Goal: Check status: Check status

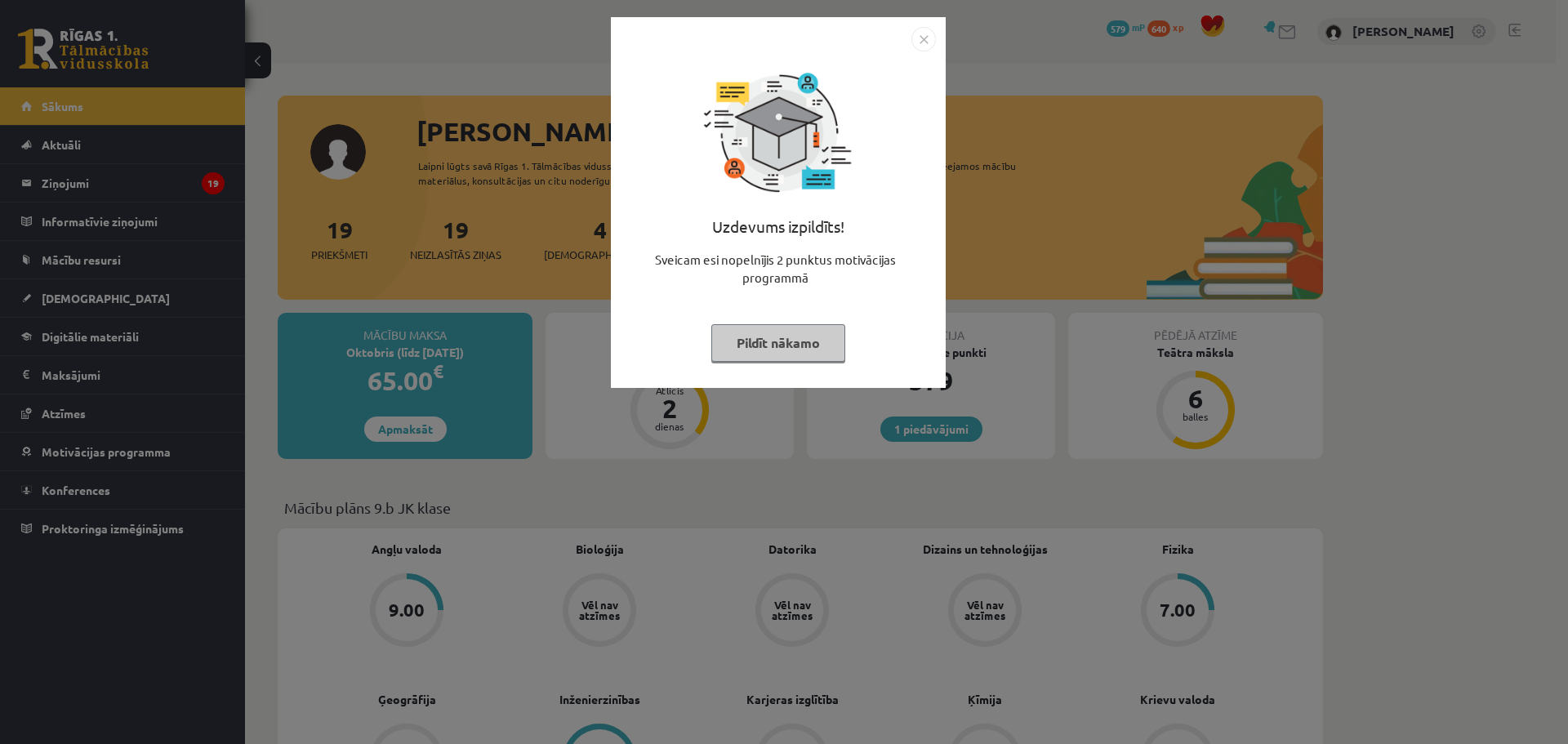
click at [752, 332] on button "Pildīt nākamo" at bounding box center [778, 344] width 134 height 38
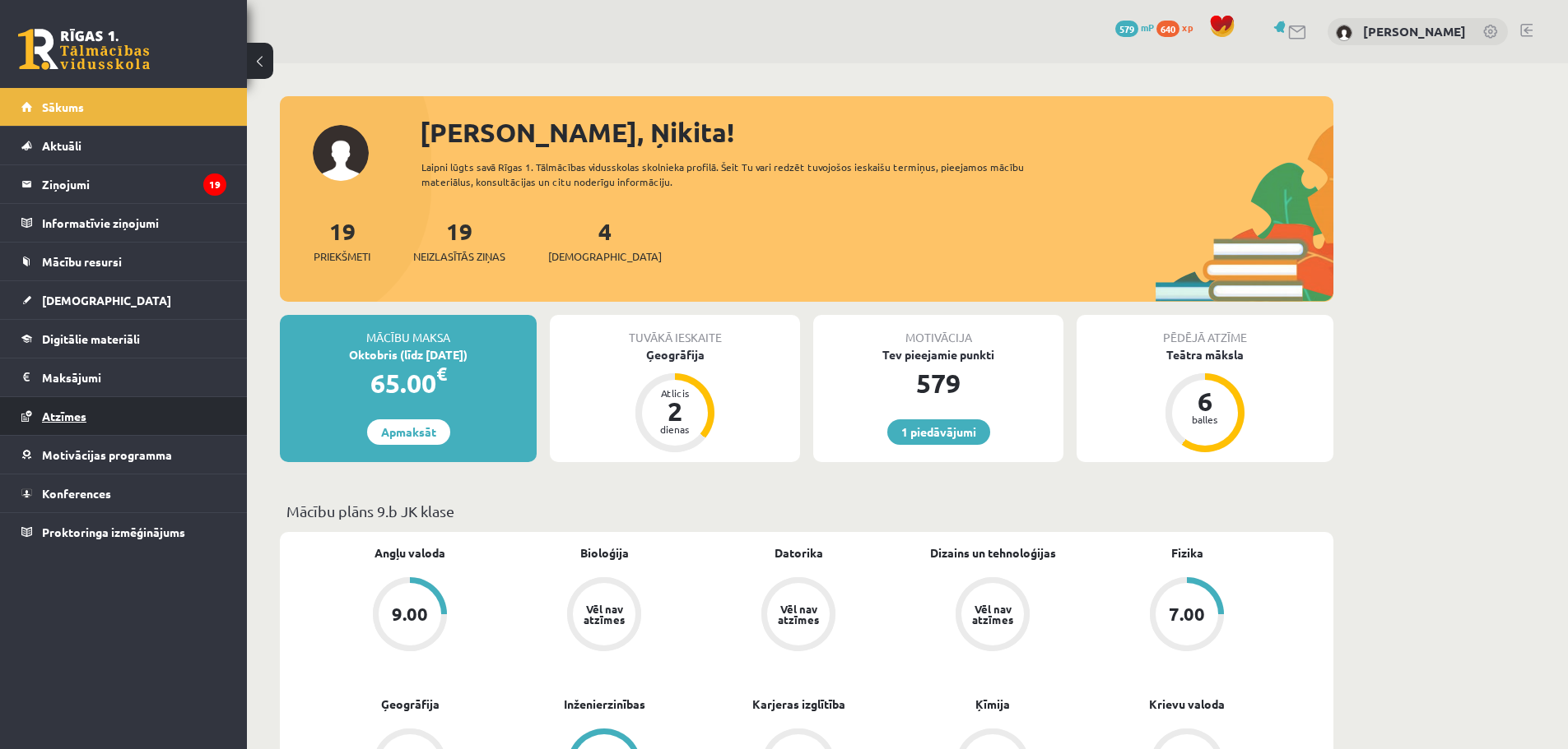
click at [97, 410] on link "Atzīmes" at bounding box center [124, 417] width 205 height 38
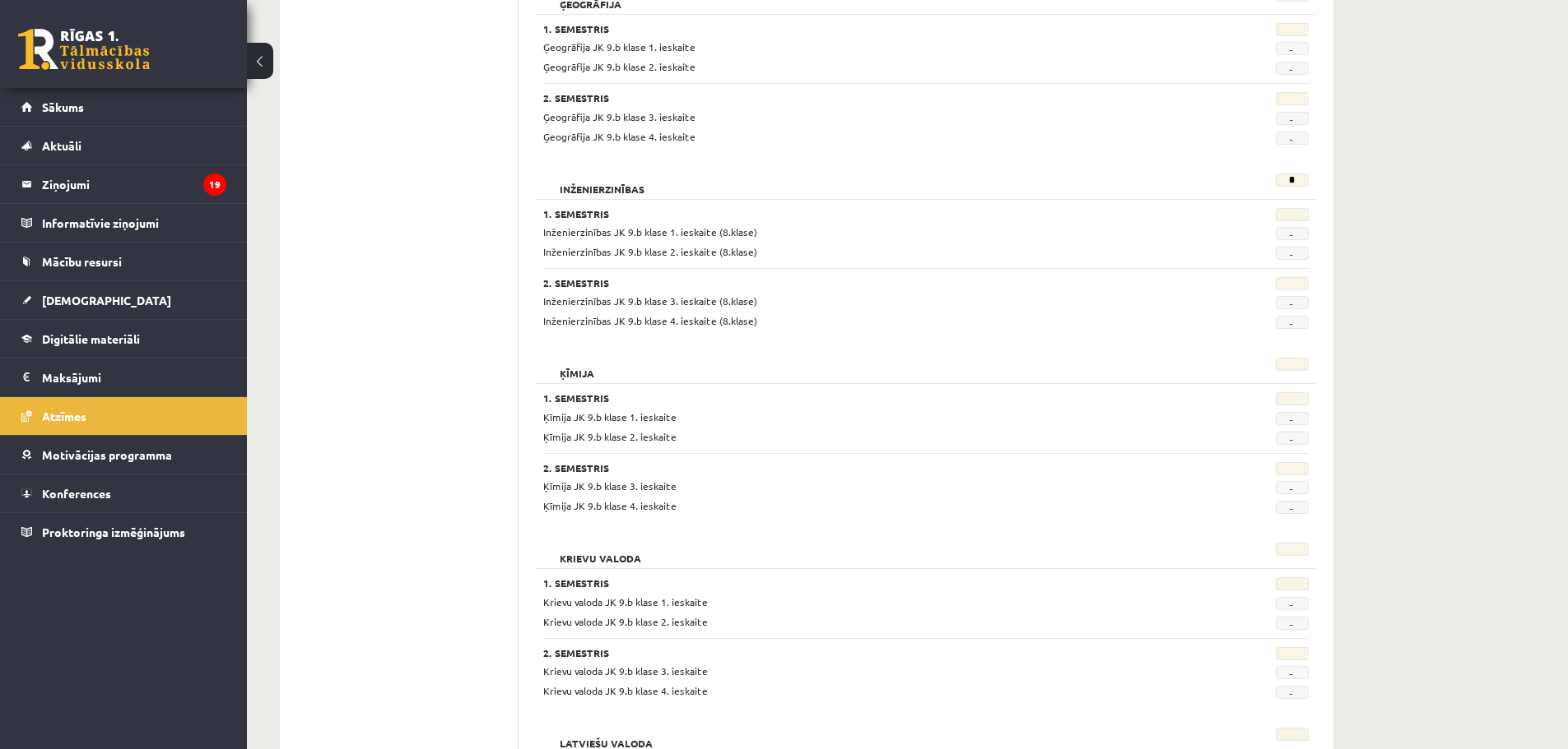
scroll to position [1754, 0]
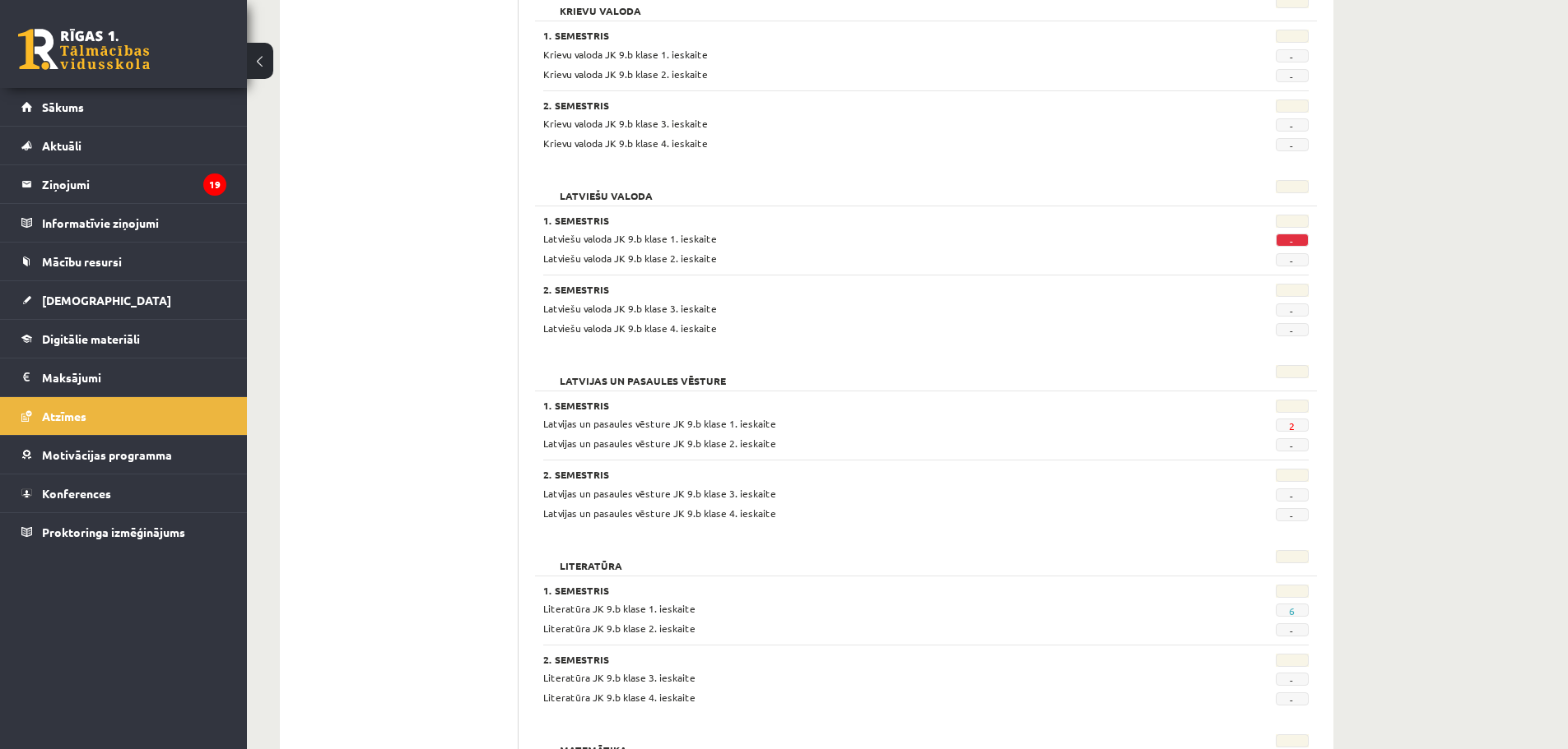
click at [1286, 424] on span "2" at bounding box center [1292, 425] width 33 height 13
click at [697, 423] on span "Latvijas un pasaules vēsture JK 9.b klase 1. ieskaite" at bounding box center [660, 423] width 233 height 13
drag, startPoint x: 1298, startPoint y: 427, endPoint x: 1268, endPoint y: 429, distance: 30.1
click at [1295, 429] on span "2" at bounding box center [1292, 425] width 33 height 13
click at [73, 301] on span "[DEMOGRAPHIC_DATA]" at bounding box center [106, 300] width 129 height 15
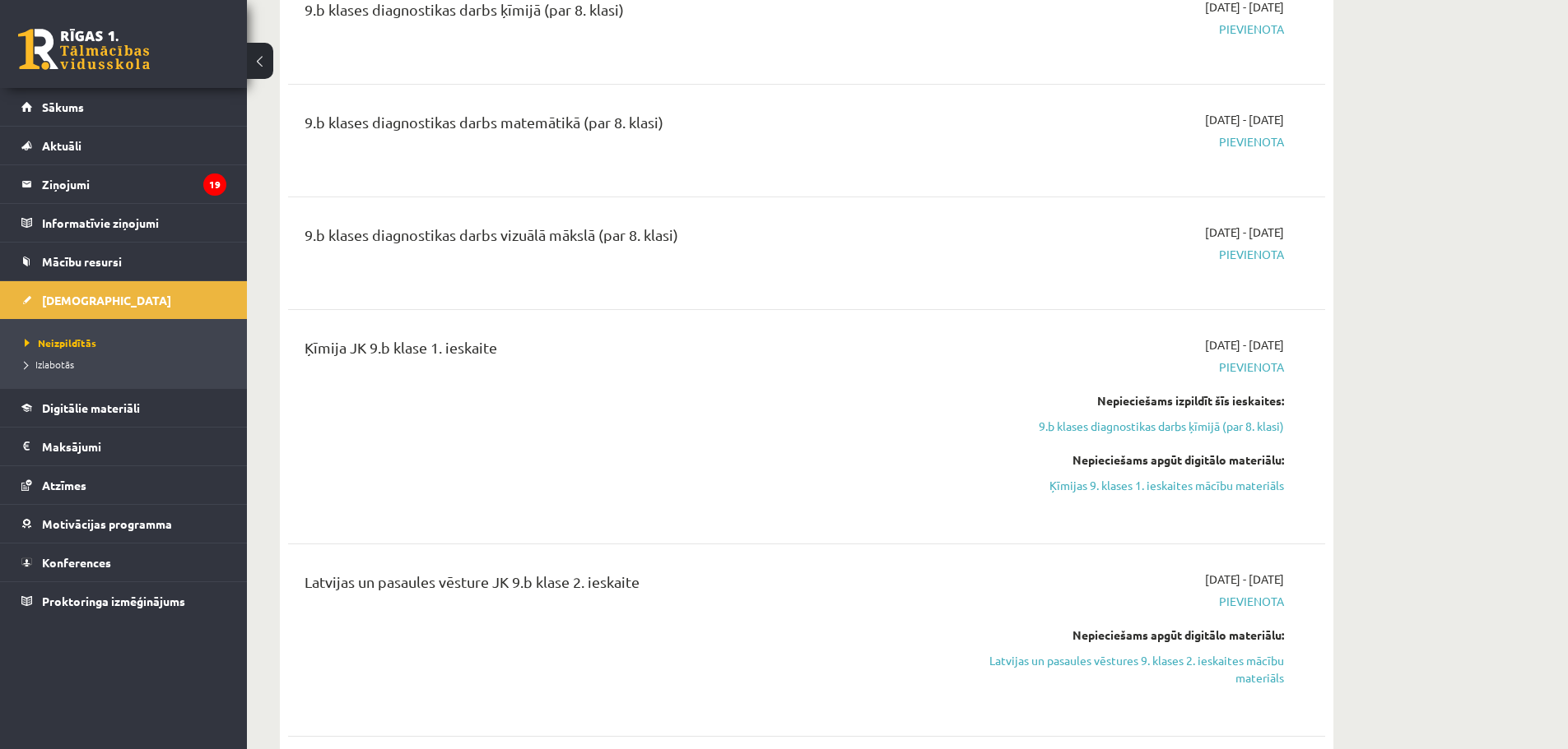
click at [51, 355] on li "Izlabotās" at bounding box center [127, 365] width 205 height 22
click at [45, 368] on span "Izlabotās" at bounding box center [53, 364] width 57 height 13
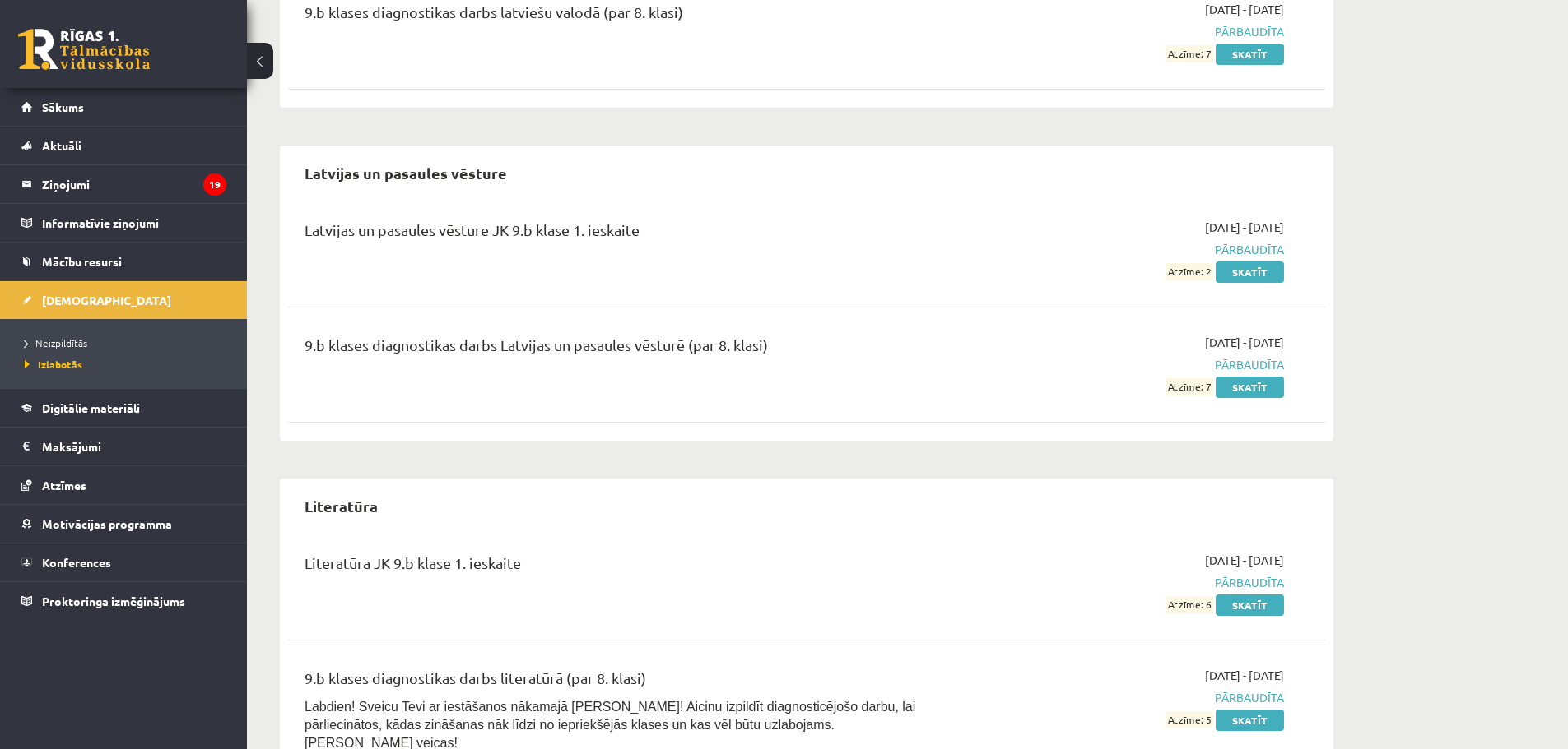
scroll to position [2193, 0]
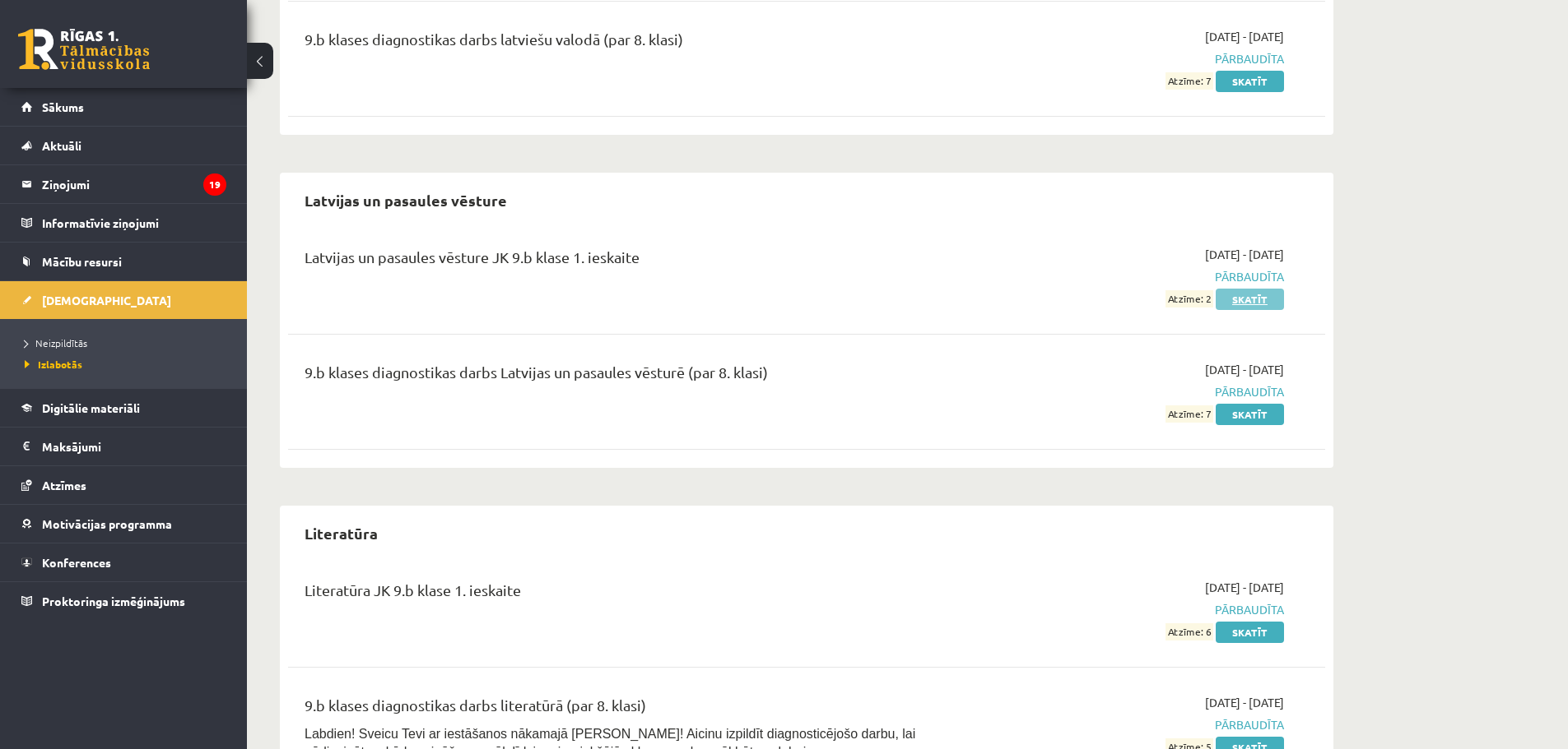
click at [1242, 305] on link "Skatīt" at bounding box center [1249, 300] width 68 height 22
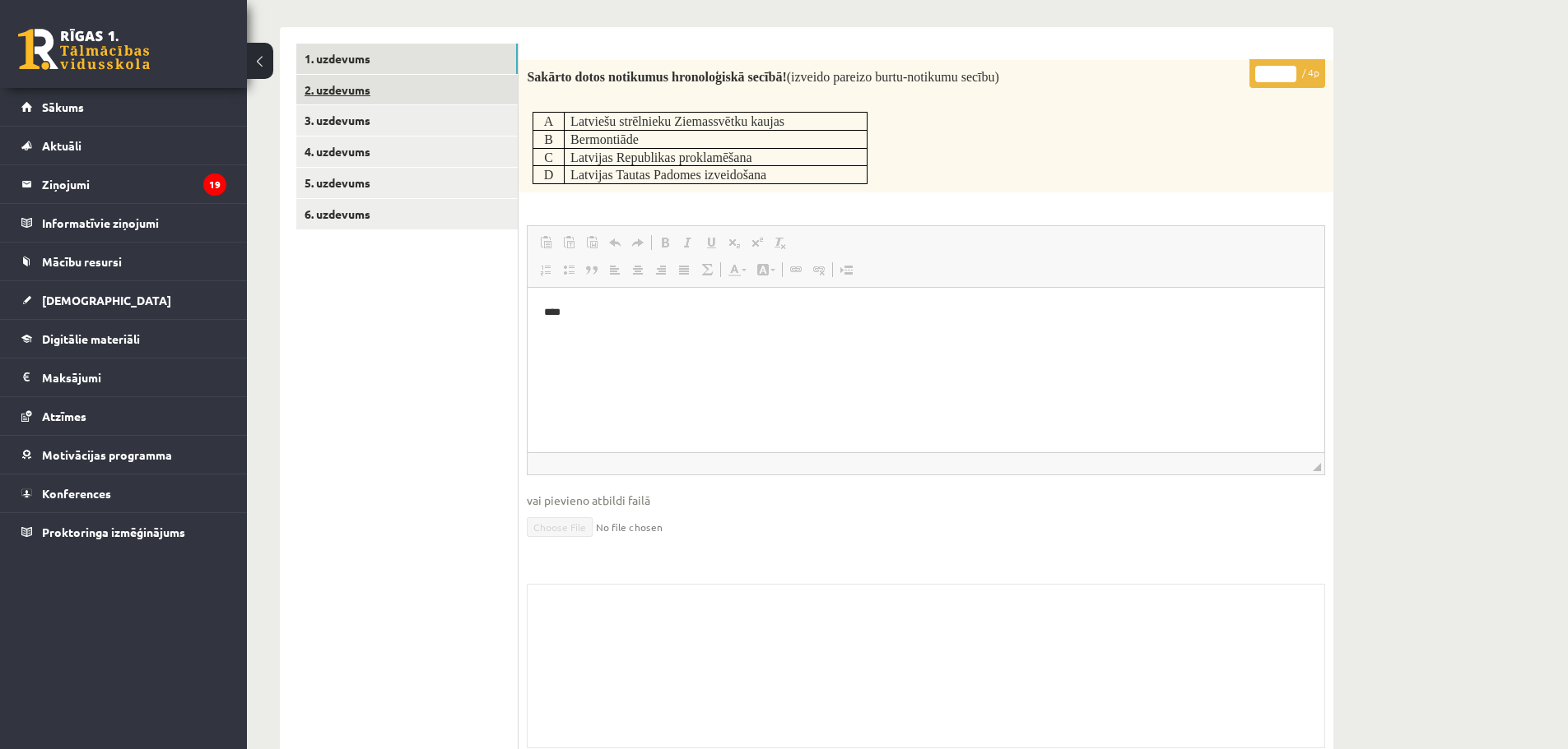
click at [358, 100] on link "2. uzdevums" at bounding box center [407, 90] width 222 height 31
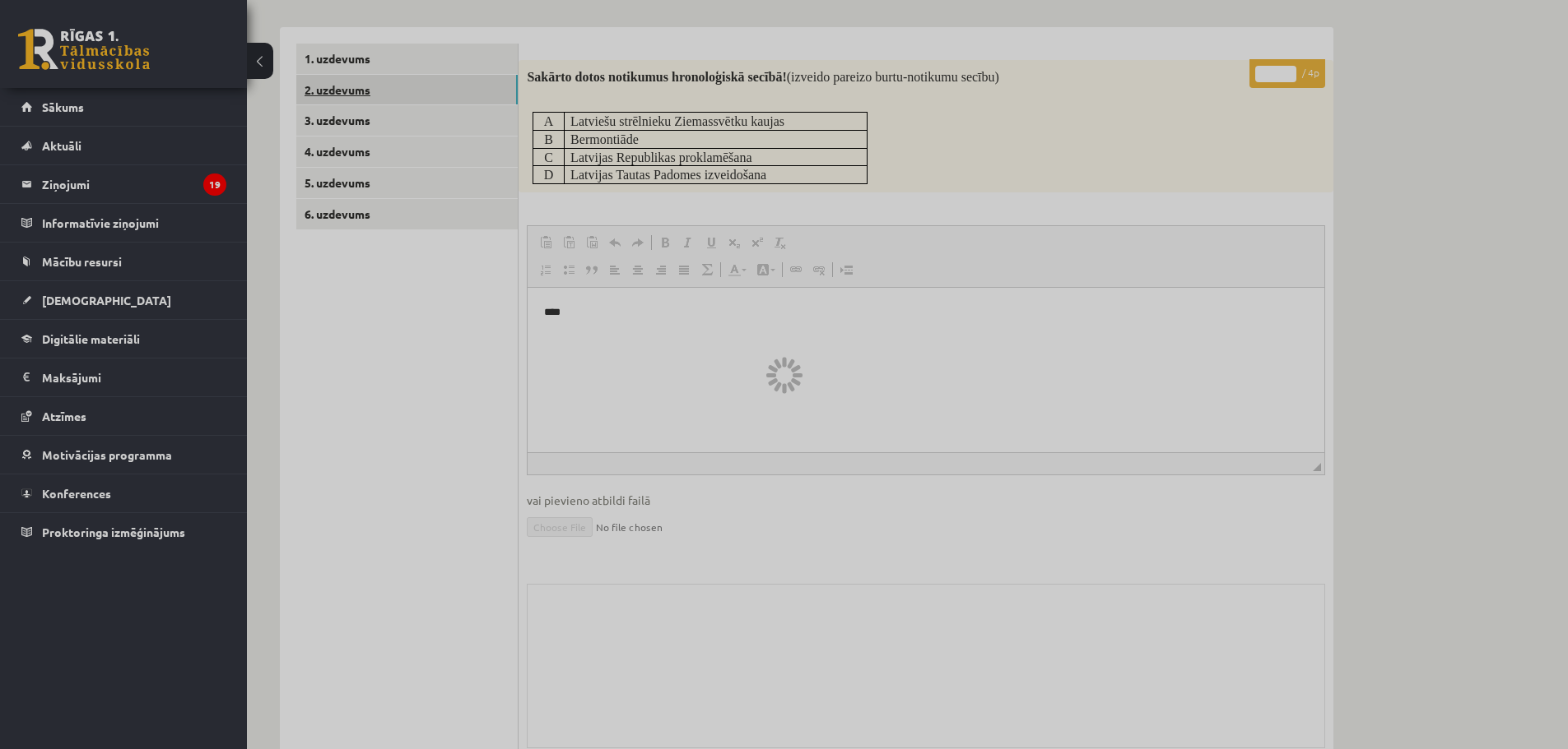
scroll to position [205, 0]
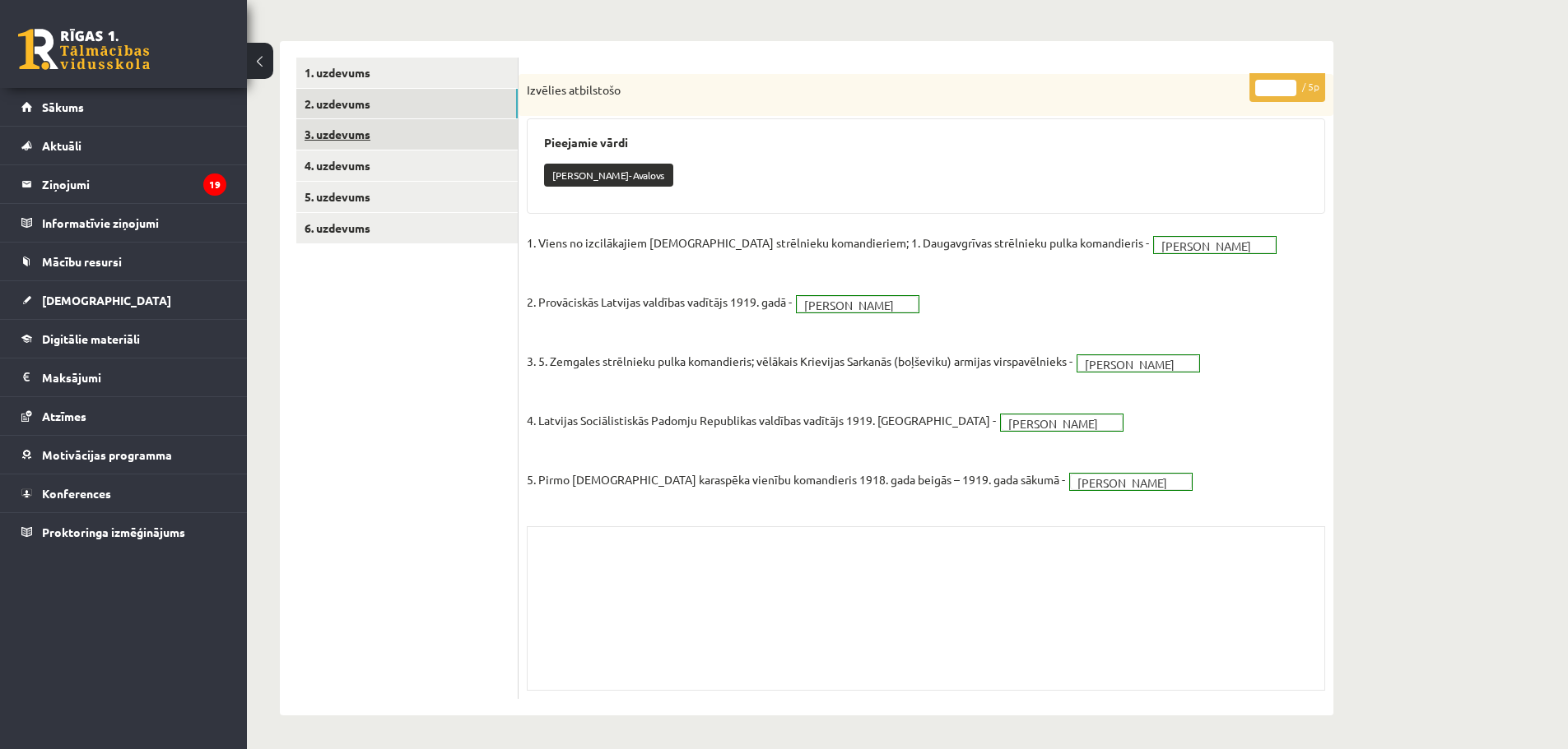
click at [402, 140] on link "3. uzdevums" at bounding box center [407, 134] width 222 height 31
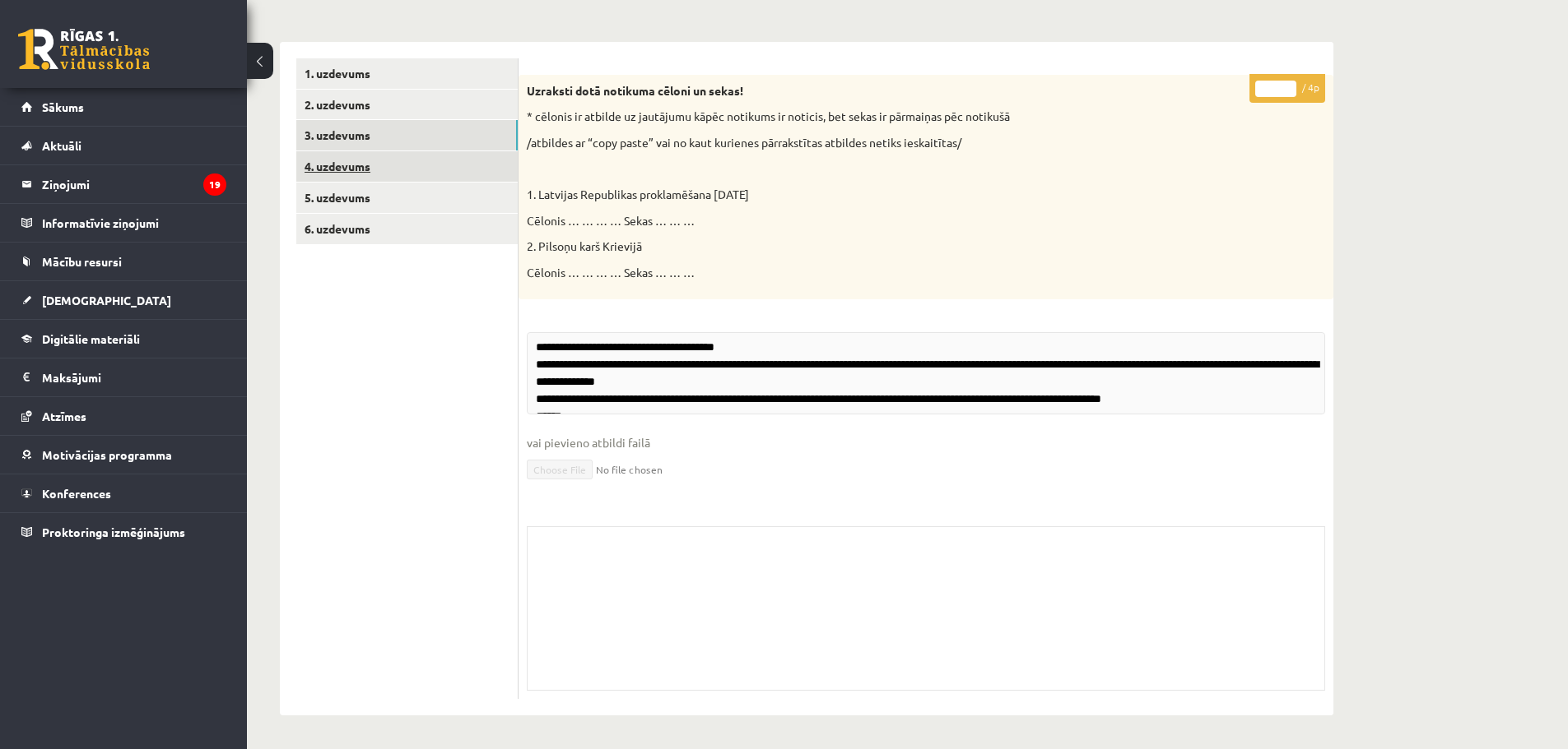
click at [380, 159] on link "4. uzdevums" at bounding box center [407, 167] width 222 height 31
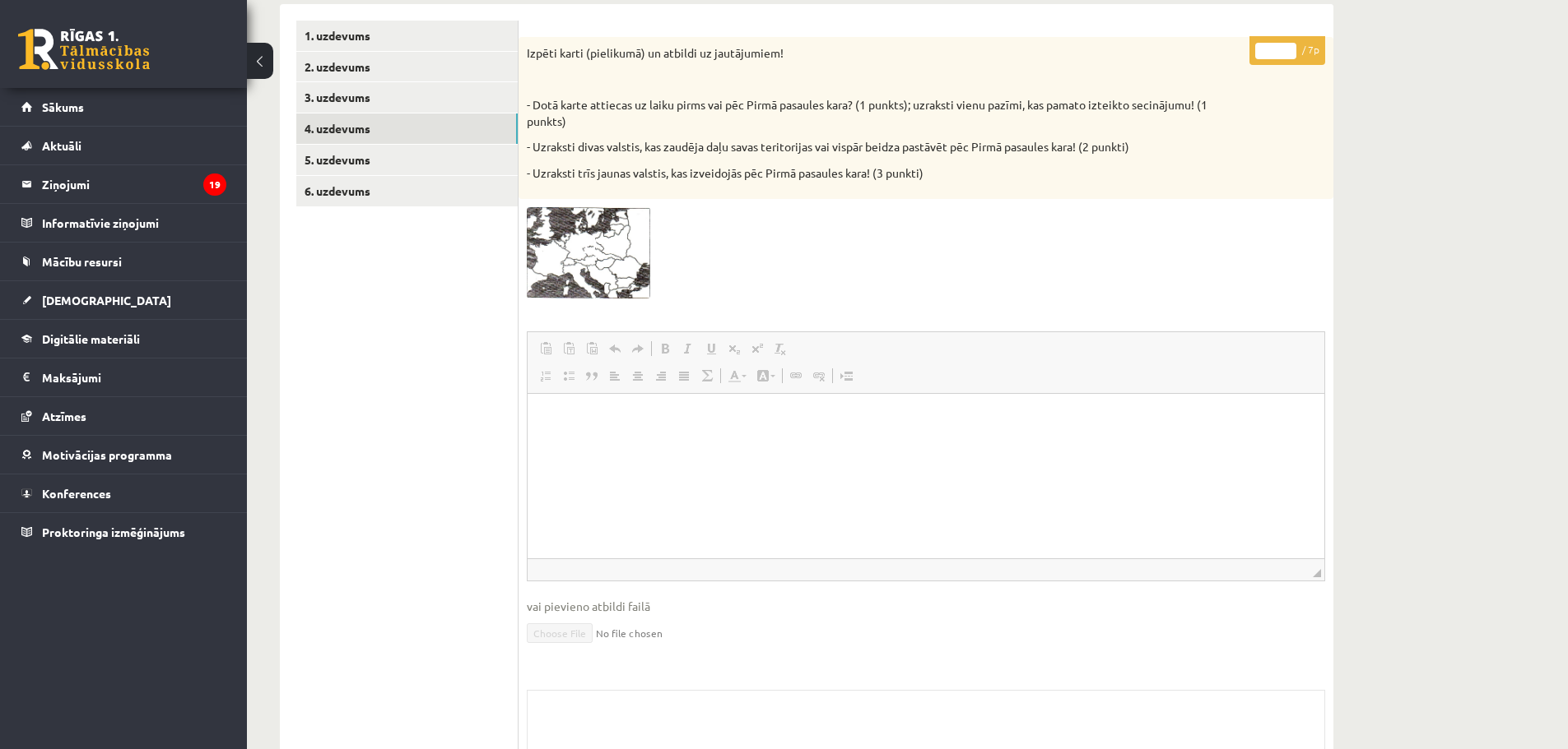
scroll to position [0, 0]
click at [394, 163] on link "5. uzdevums" at bounding box center [407, 160] width 222 height 31
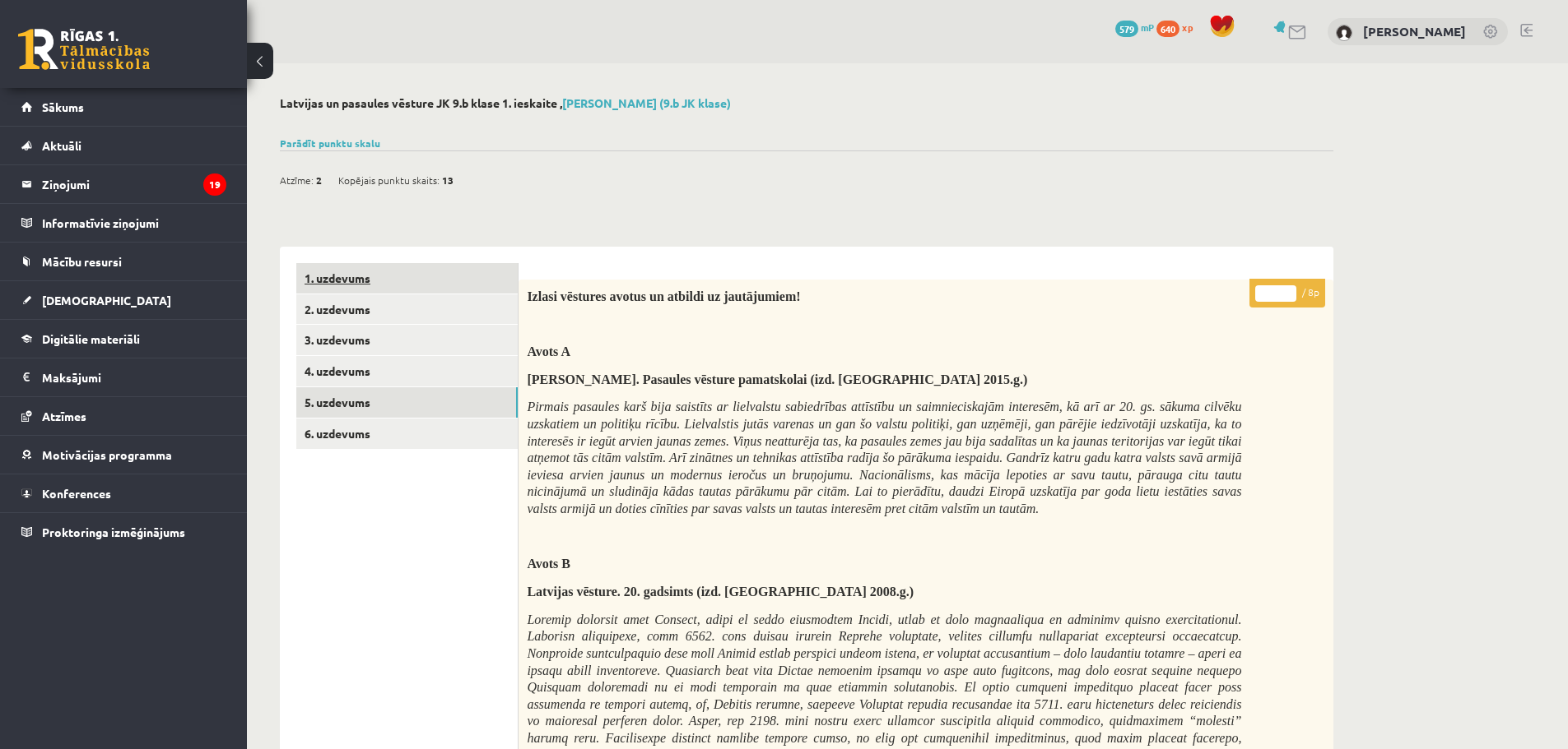
click at [408, 280] on link "1. uzdevums" at bounding box center [407, 279] width 222 height 31
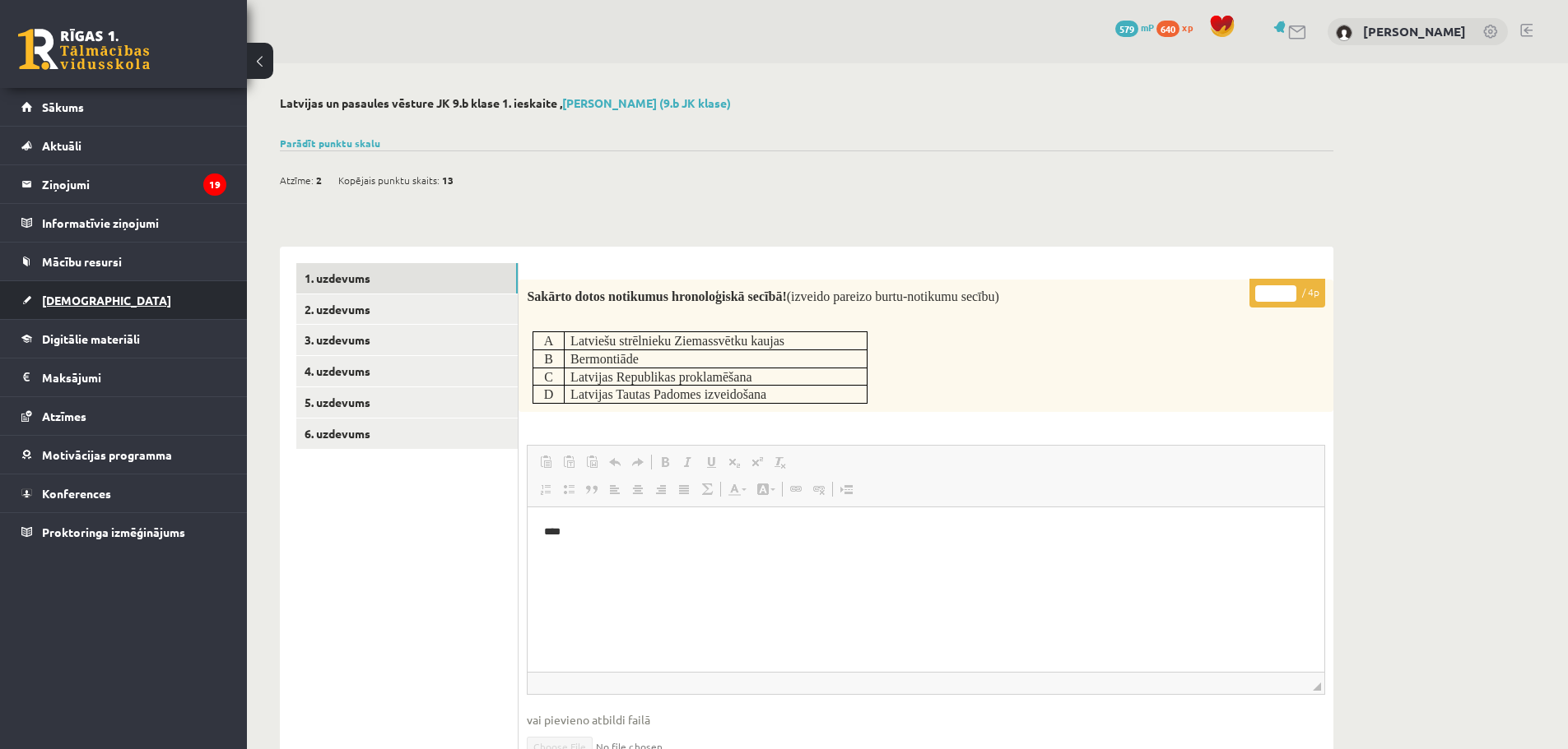
click at [84, 301] on span "[DEMOGRAPHIC_DATA]" at bounding box center [106, 300] width 129 height 15
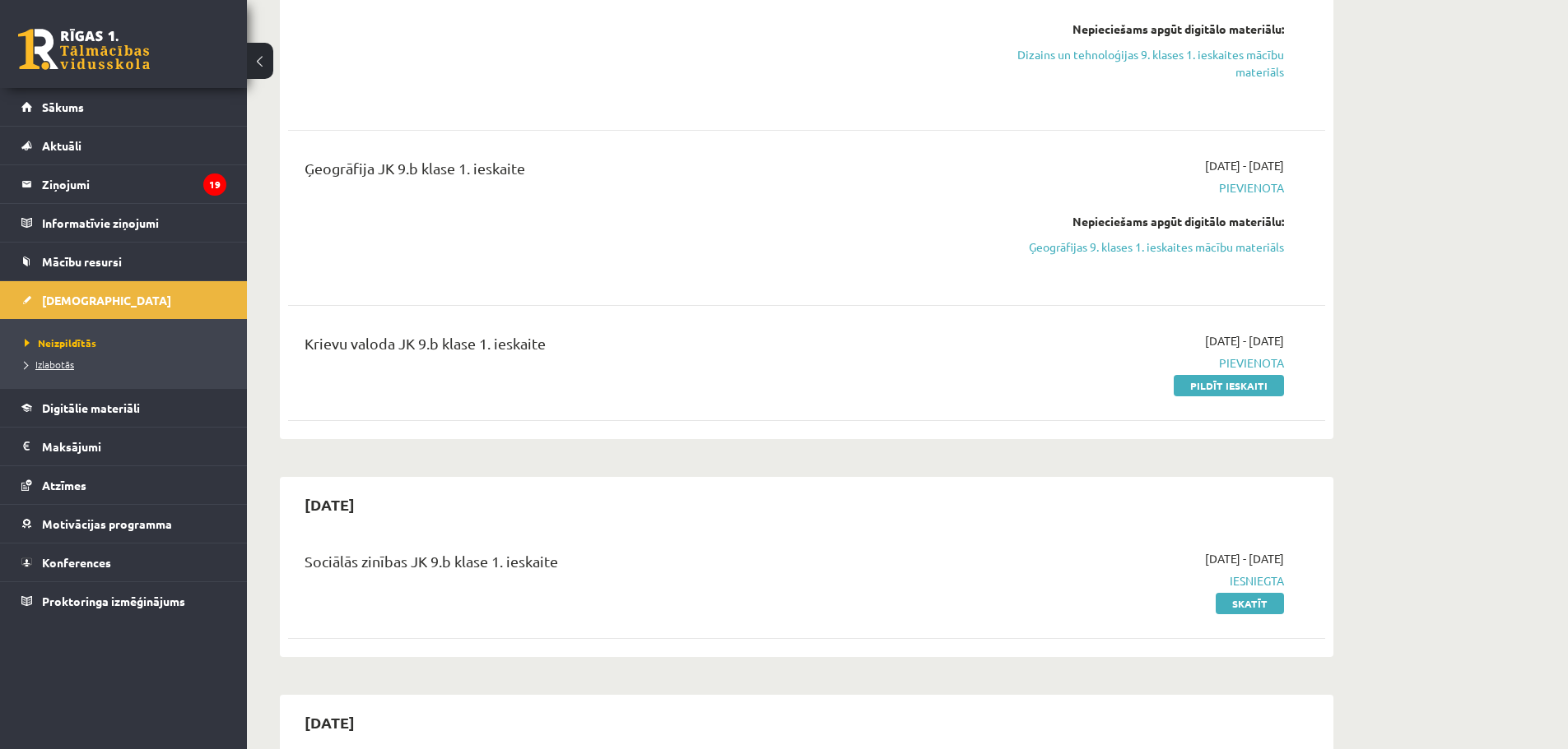
scroll to position [987, 0]
click at [73, 360] on span "Izlabotās" at bounding box center [49, 364] width 49 height 13
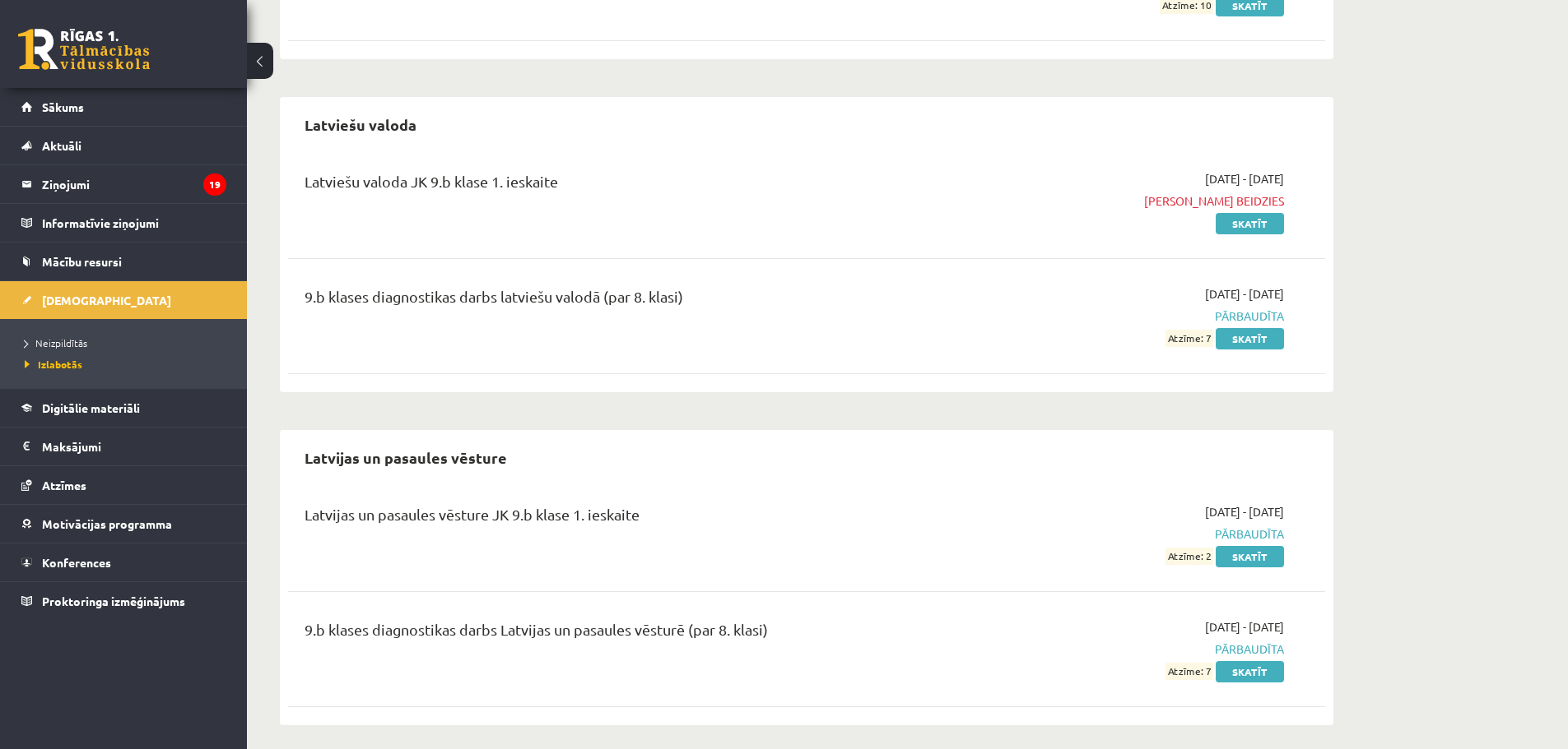
scroll to position [1974, 0]
